Goal: Use online tool/utility: Utilize a website feature to perform a specific function

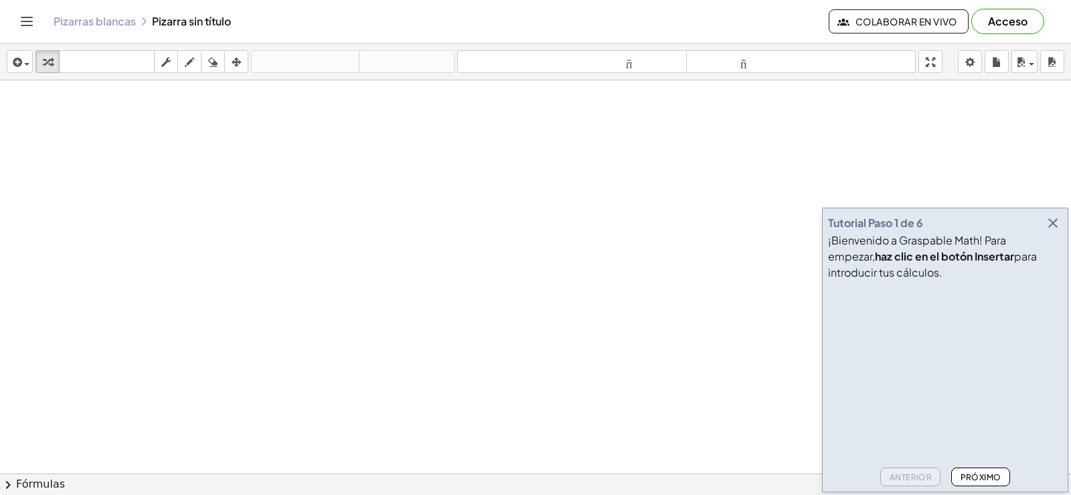
drag, startPoint x: 279, startPoint y: 221, endPoint x: 297, endPoint y: 207, distance: 22.9
click at [297, 207] on div at bounding box center [535, 503] width 1071 height 846
click at [185, 64] on icon "button" at bounding box center [189, 62] width 9 height 16
drag, startPoint x: 337, startPoint y: 164, endPoint x: 129, endPoint y: 272, distance: 234.7
click at [125, 272] on div at bounding box center [535, 503] width 1071 height 846
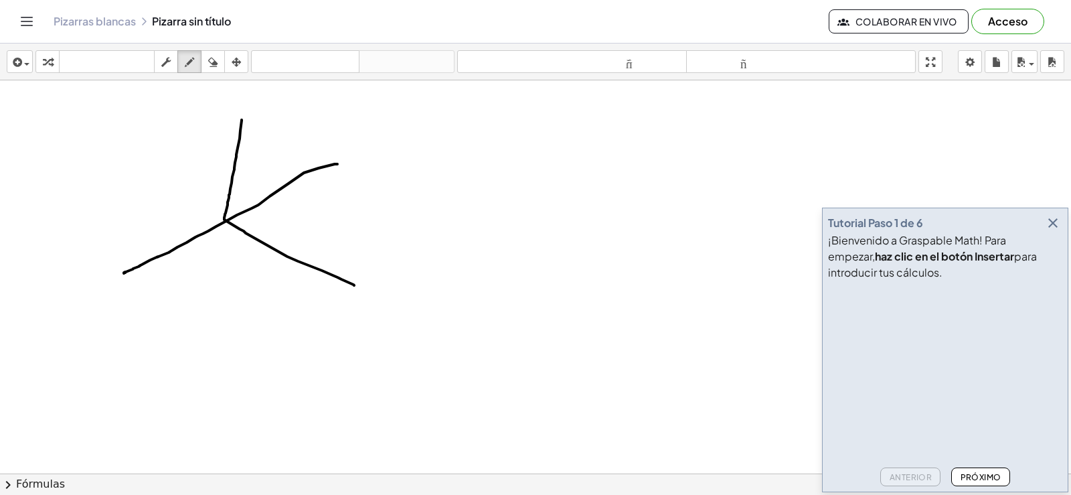
drag, startPoint x: 242, startPoint y: 120, endPoint x: 354, endPoint y: 285, distance: 199.9
click at [354, 285] on div at bounding box center [535, 503] width 1071 height 846
drag, startPoint x: 228, startPoint y: 222, endPoint x: 376, endPoint y: 227, distance: 148.0
click at [376, 227] on div at bounding box center [535, 503] width 1071 height 846
drag, startPoint x: 228, startPoint y: 199, endPoint x: 242, endPoint y: 220, distance: 25.6
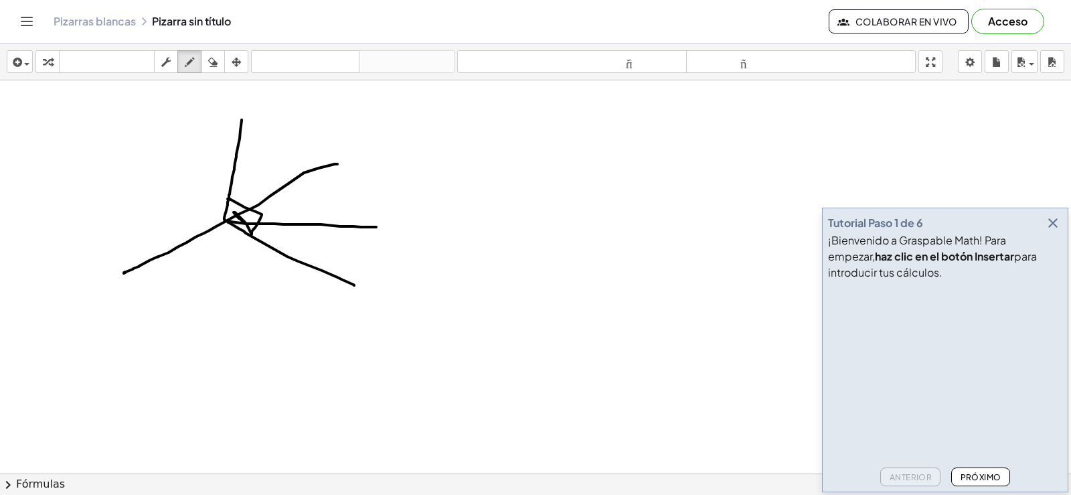
click at [242, 220] on div at bounding box center [535, 503] width 1071 height 846
drag, startPoint x: 248, startPoint y: 218, endPoint x: 230, endPoint y: 211, distance: 19.9
click at [230, 211] on div at bounding box center [535, 503] width 1071 height 846
drag, startPoint x: 240, startPoint y: 106, endPoint x: 230, endPoint y: 106, distance: 9.4
click at [230, 106] on div at bounding box center [535, 503] width 1071 height 846
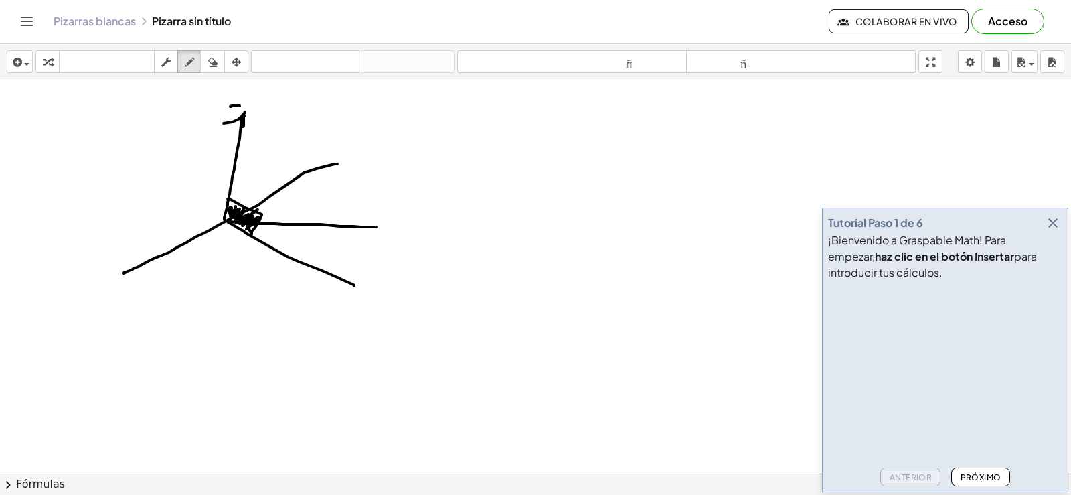
drag, startPoint x: 224, startPoint y: 123, endPoint x: 244, endPoint y: 116, distance: 22.0
click at [244, 116] on div at bounding box center [535, 503] width 1071 height 846
drag, startPoint x: 336, startPoint y: 157, endPoint x: 335, endPoint y: 167, distance: 10.1
click at [335, 167] on div at bounding box center [535, 503] width 1071 height 846
click at [371, 226] on div at bounding box center [535, 503] width 1071 height 846
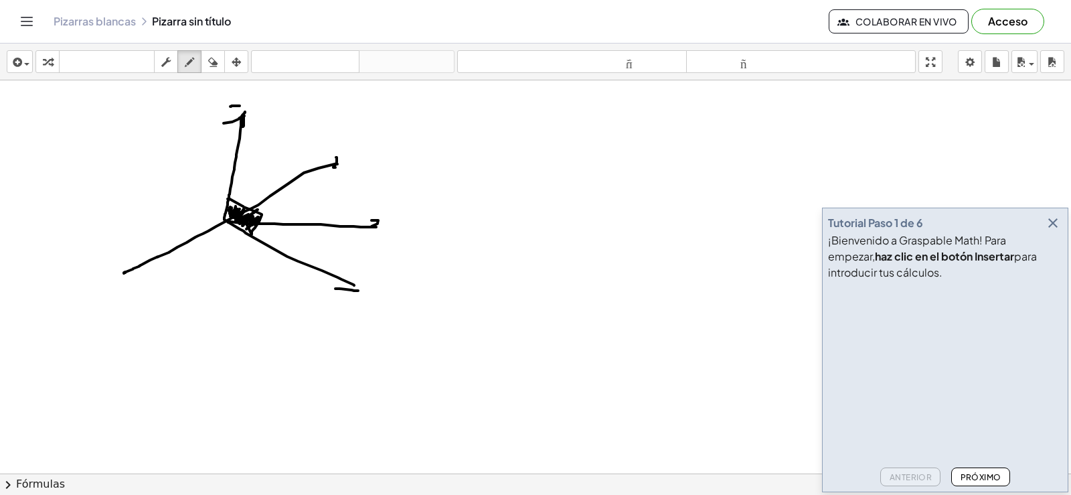
drag, startPoint x: 335, startPoint y: 288, endPoint x: 351, endPoint y: 274, distance: 21.3
click at [361, 276] on div at bounding box center [535, 503] width 1071 height 846
drag, startPoint x: 122, startPoint y: 262, endPoint x: 132, endPoint y: 279, distance: 19.2
click at [132, 279] on div at bounding box center [535, 503] width 1071 height 846
click at [232, 205] on div at bounding box center [535, 503] width 1071 height 846
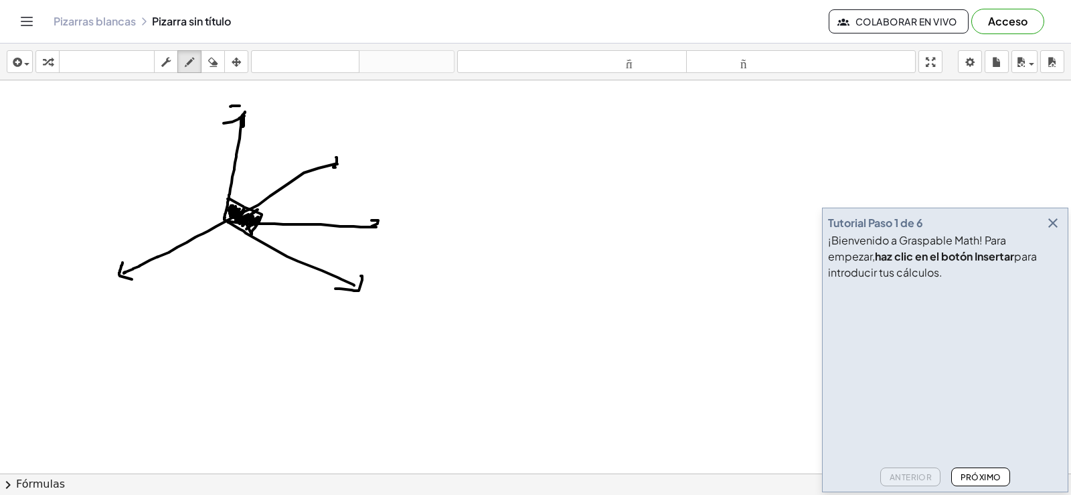
click at [225, 217] on div at bounding box center [535, 503] width 1071 height 846
click at [226, 216] on div at bounding box center [535, 503] width 1071 height 846
click at [229, 215] on div at bounding box center [535, 503] width 1071 height 846
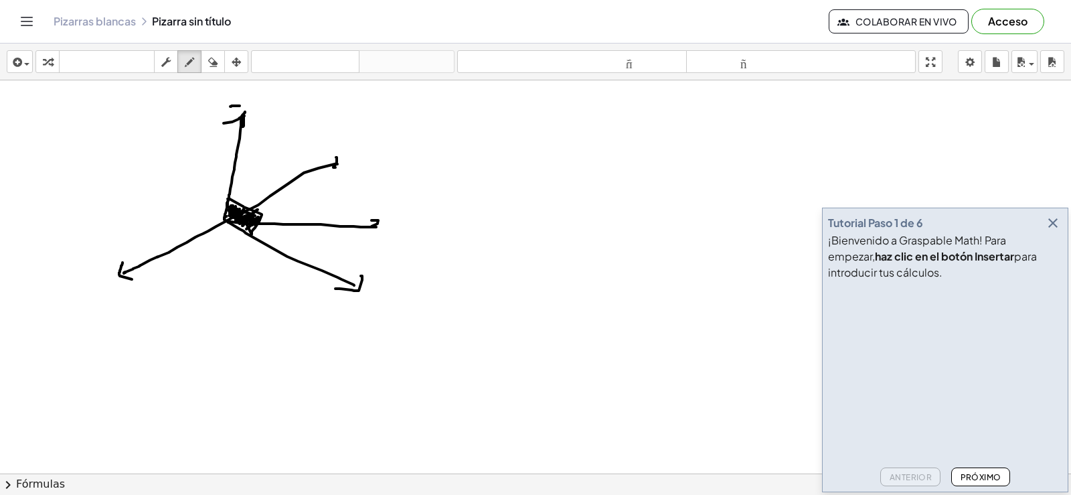
drag, startPoint x: 255, startPoint y: 215, endPoint x: 228, endPoint y: 201, distance: 30.2
click at [228, 201] on div at bounding box center [535, 503] width 1071 height 846
drag, startPoint x: 288, startPoint y: 224, endPoint x: 188, endPoint y: 233, distance: 100.8
click at [188, 235] on div at bounding box center [535, 503] width 1071 height 846
click at [189, 232] on div at bounding box center [535, 503] width 1071 height 846
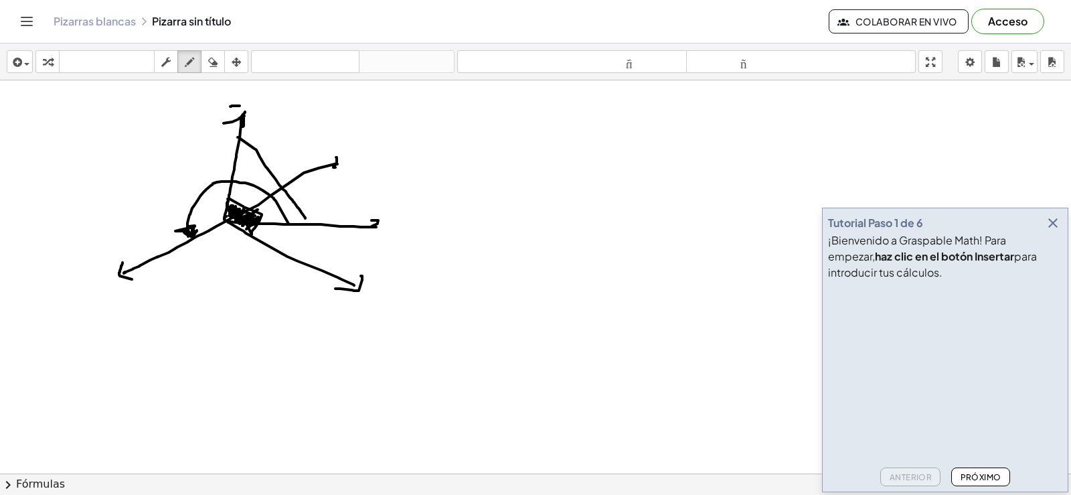
drag, startPoint x: 238, startPoint y: 137, endPoint x: 305, endPoint y: 218, distance: 105.5
click at [305, 218] on div at bounding box center [535, 503] width 1071 height 846
drag, startPoint x: 305, startPoint y: 217, endPoint x: 297, endPoint y: 219, distance: 8.3
click at [304, 217] on div at bounding box center [535, 503] width 1071 height 846
drag, startPoint x: 306, startPoint y: 182, endPoint x: 309, endPoint y: 191, distance: 9.7
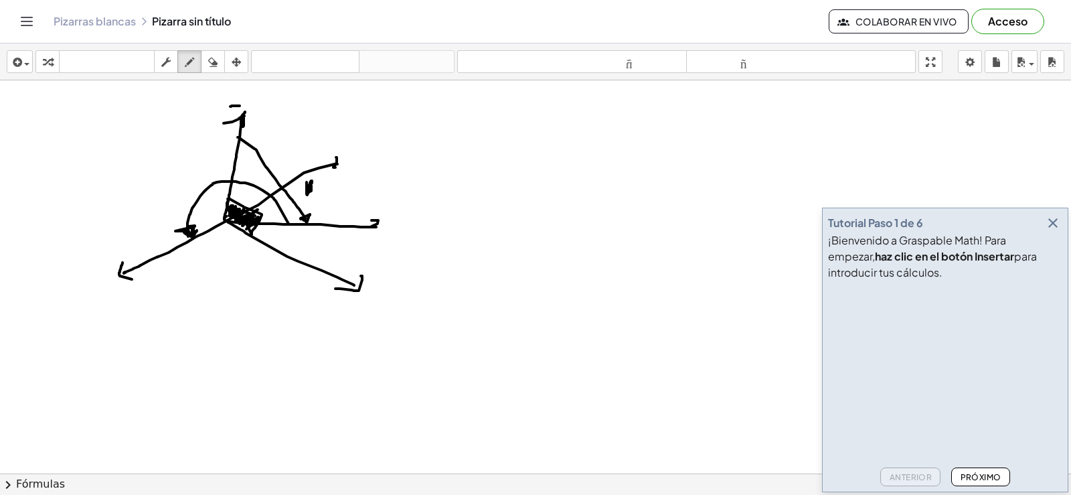
click at [309, 191] on div at bounding box center [535, 503] width 1071 height 846
drag, startPoint x: 310, startPoint y: 185, endPoint x: 306, endPoint y: 199, distance: 14.6
click at [306, 199] on div at bounding box center [535, 503] width 1071 height 846
drag, startPoint x: 217, startPoint y: 151, endPoint x: 209, endPoint y: 162, distance: 14.3
click at [209, 162] on div at bounding box center [535, 503] width 1071 height 846
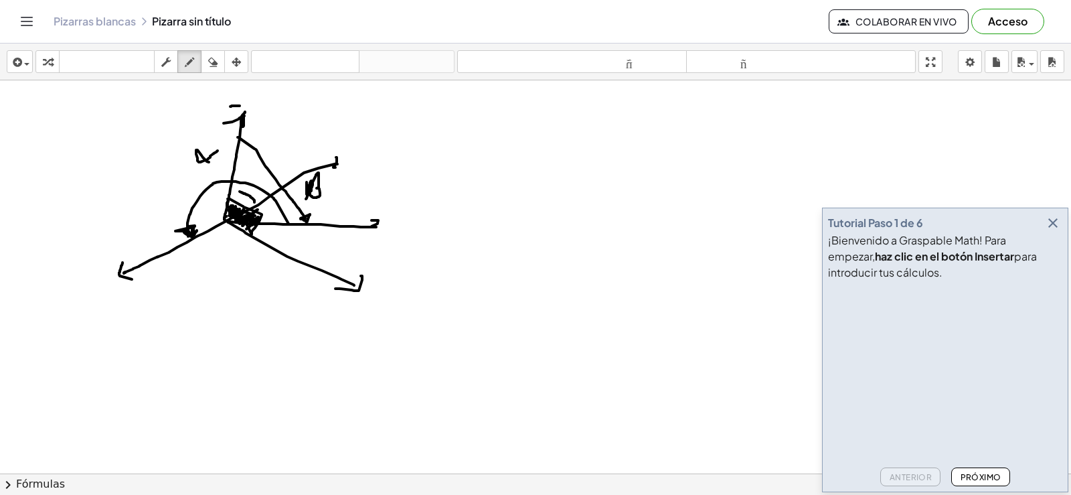
drag, startPoint x: 254, startPoint y: 202, endPoint x: 240, endPoint y: 191, distance: 18.2
click at [240, 191] on div at bounding box center [535, 503] width 1071 height 846
drag, startPoint x: 271, startPoint y: 224, endPoint x: 270, endPoint y: 240, distance: 16.1
click at [270, 240] on div at bounding box center [535, 503] width 1071 height 846
drag, startPoint x: 268, startPoint y: 238, endPoint x: 275, endPoint y: 242, distance: 8.1
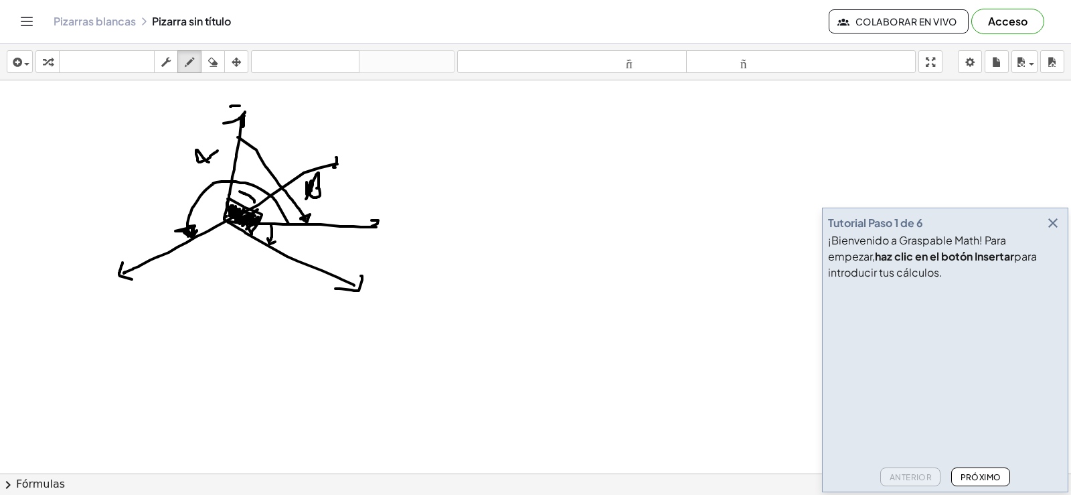
click at [275, 242] on div at bounding box center [535, 503] width 1071 height 846
drag, startPoint x: 240, startPoint y: 187, endPoint x: 240, endPoint y: 197, distance: 10.7
click at [240, 197] on div at bounding box center [535, 503] width 1071 height 846
click at [216, 64] on icon "button" at bounding box center [212, 62] width 9 height 16
click at [219, 63] on div "button" at bounding box center [212, 62] width 17 height 16
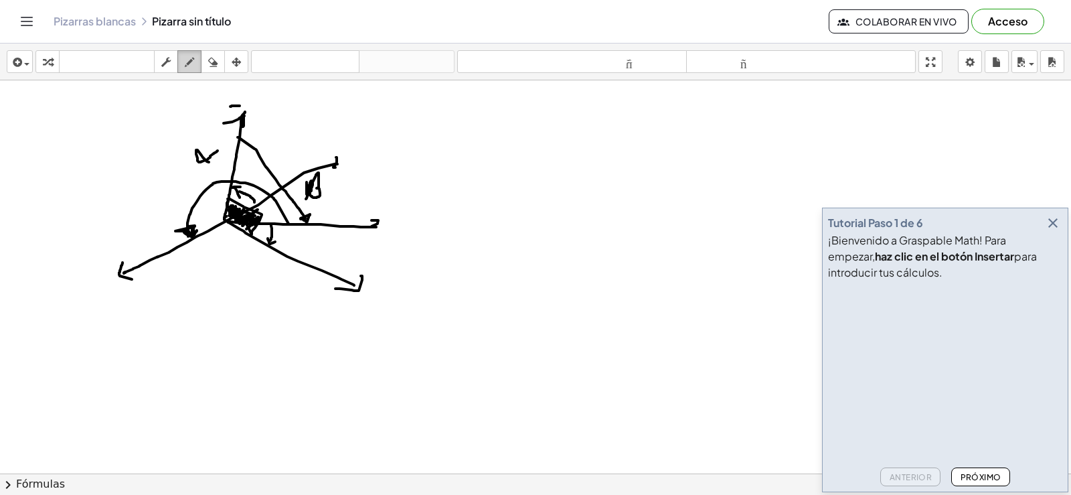
click at [193, 66] on icon "button" at bounding box center [189, 62] width 9 height 16
drag, startPoint x: 432, startPoint y: 124, endPoint x: 424, endPoint y: 147, distance: 23.7
click at [424, 147] on div at bounding box center [535, 503] width 1071 height 846
drag, startPoint x: 482, startPoint y: 135, endPoint x: 463, endPoint y: 137, distance: 19.5
click at [463, 137] on div at bounding box center [535, 503] width 1071 height 846
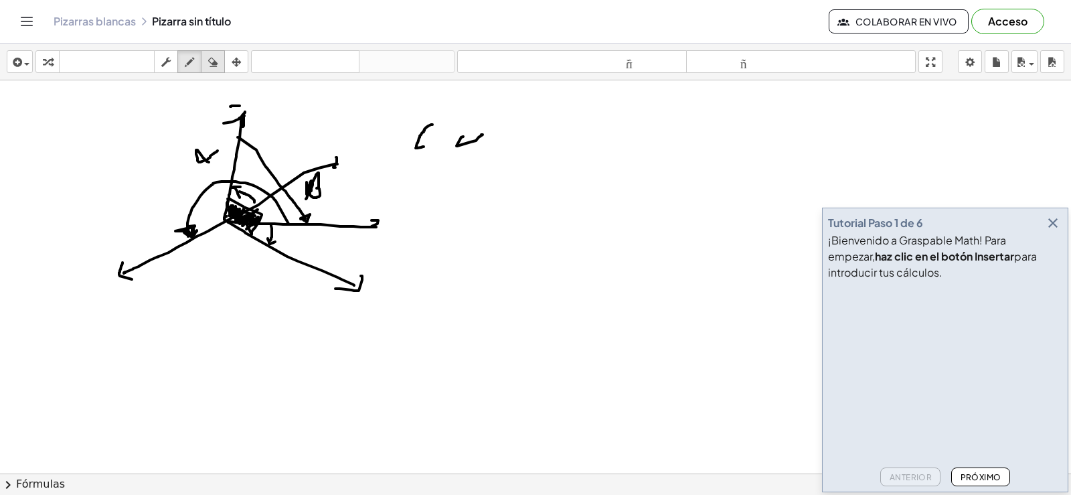
click at [219, 61] on div "button" at bounding box center [212, 62] width 17 height 16
drag, startPoint x: 465, startPoint y: 163, endPoint x: 430, endPoint y: 133, distance: 45.6
click at [430, 133] on div at bounding box center [535, 503] width 1071 height 846
click at [192, 59] on icon "button" at bounding box center [189, 62] width 9 height 16
drag, startPoint x: 449, startPoint y: 117, endPoint x: 444, endPoint y: 141, distance: 23.9
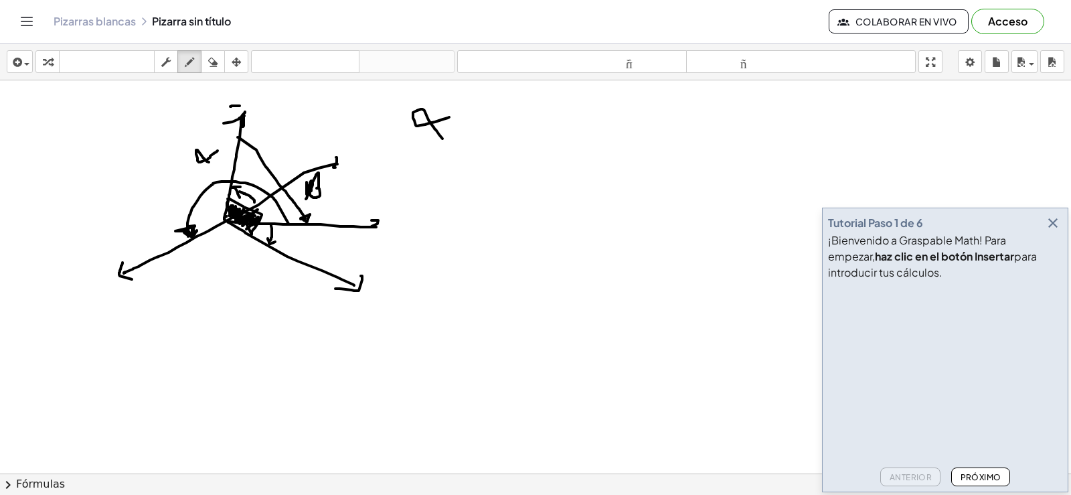
click at [444, 141] on div at bounding box center [535, 503] width 1071 height 846
drag, startPoint x: 460, startPoint y: 113, endPoint x: 458, endPoint y: 135, distance: 21.5
click at [464, 132] on div at bounding box center [535, 503] width 1071 height 846
drag, startPoint x: 458, startPoint y: 124, endPoint x: 467, endPoint y: 122, distance: 9.7
click at [467, 122] on div at bounding box center [535, 503] width 1071 height 846
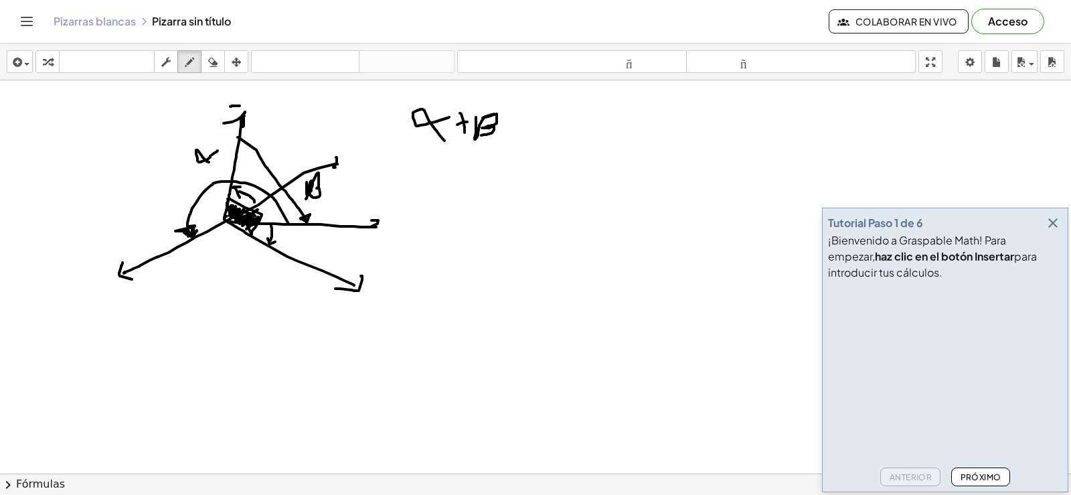
drag, startPoint x: 476, startPoint y: 117, endPoint x: 489, endPoint y: 134, distance: 21.4
click at [484, 135] on div at bounding box center [535, 503] width 1071 height 846
click at [523, 122] on div at bounding box center [535, 503] width 1071 height 846
drag, startPoint x: 511, startPoint y: 124, endPoint x: 525, endPoint y: 124, distance: 14.7
click at [525, 124] on div at bounding box center [535, 503] width 1071 height 846
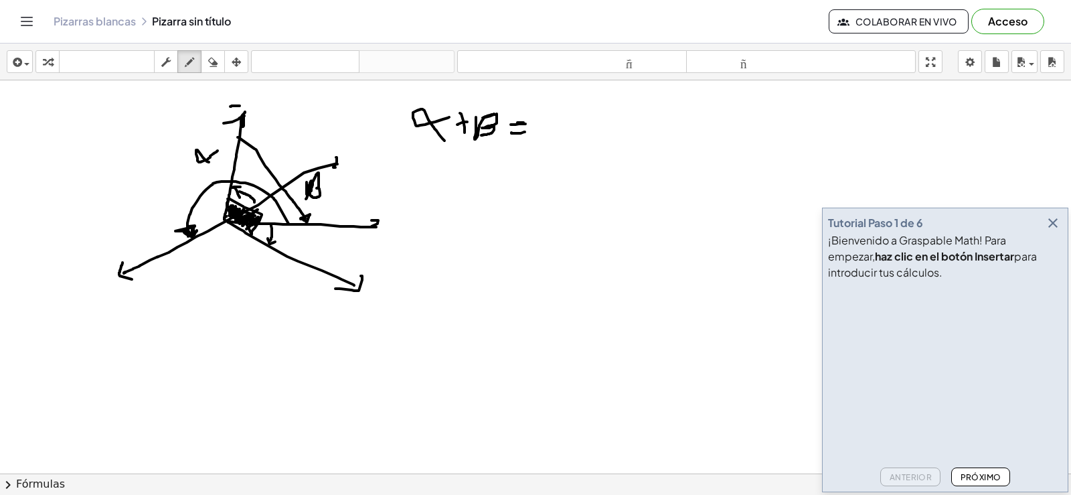
drag, startPoint x: 511, startPoint y: 132, endPoint x: 529, endPoint y: 130, distance: 17.5
click at [527, 131] on div at bounding box center [535, 503] width 1071 height 846
drag, startPoint x: 559, startPoint y: 124, endPoint x: 570, endPoint y: 135, distance: 14.7
click at [570, 135] on div at bounding box center [535, 503] width 1071 height 846
drag, startPoint x: 566, startPoint y: 113, endPoint x: 527, endPoint y: 130, distance: 43.1
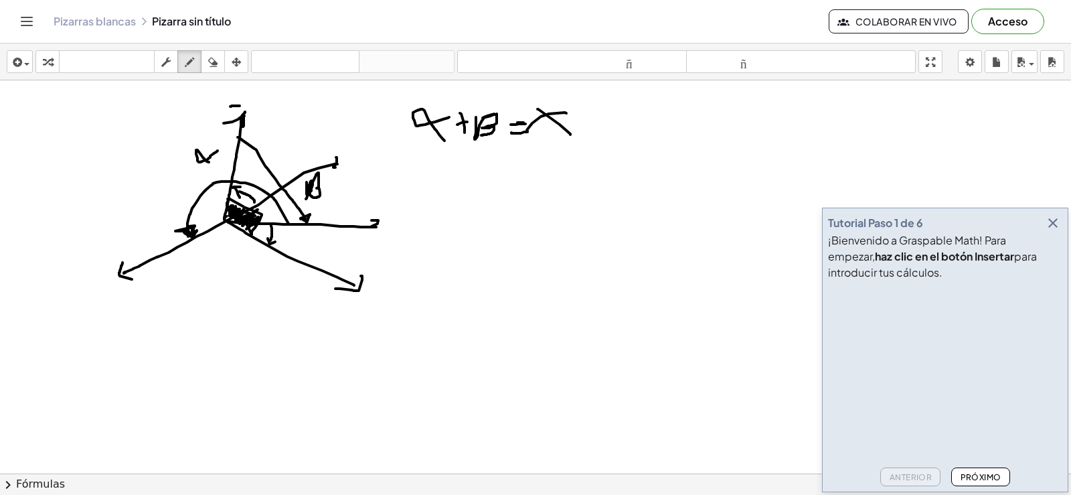
click at [527, 130] on div at bounding box center [535, 503] width 1071 height 846
